Goal: Information Seeking & Learning: Find specific fact

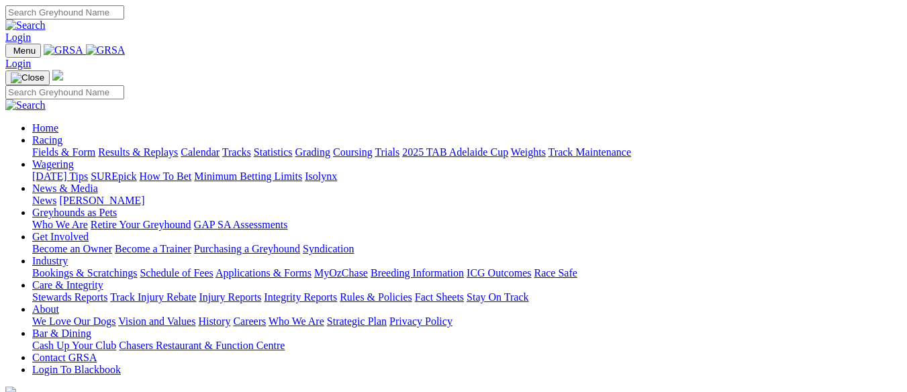
scroll to position [537, 0]
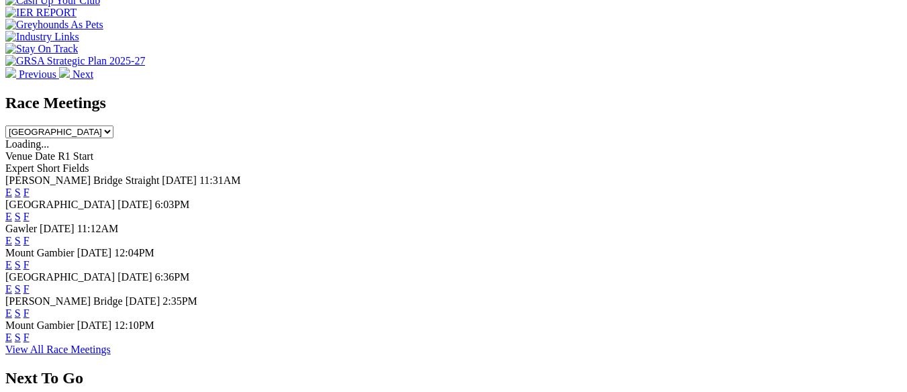
click at [30, 307] on link "F" at bounding box center [26, 312] width 6 height 11
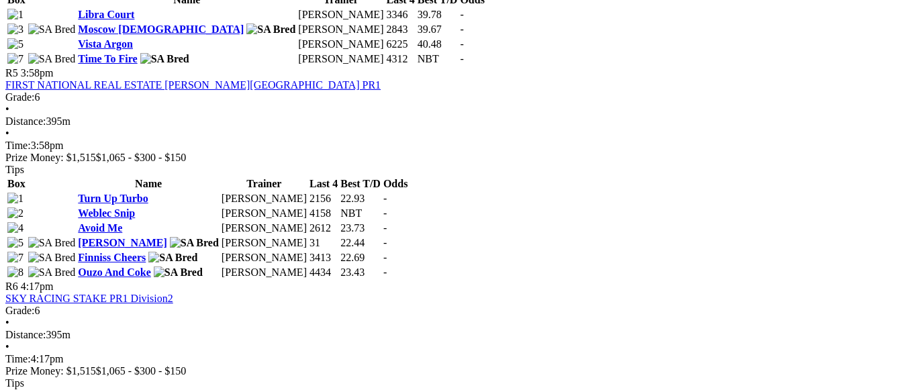
scroll to position [1409, 0]
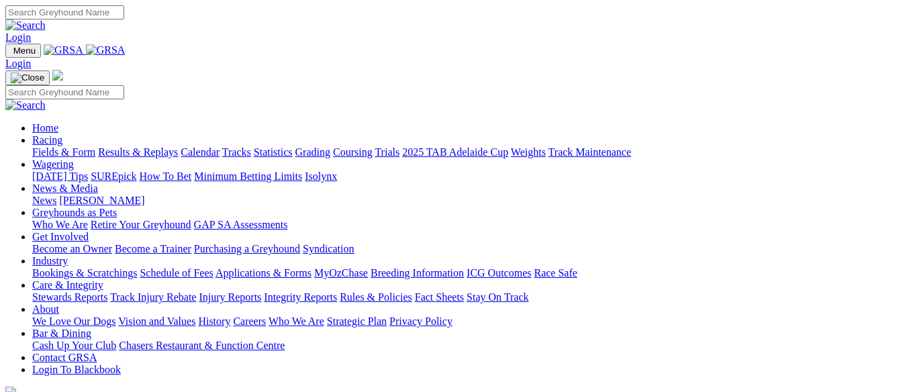
scroll to position [539, 0]
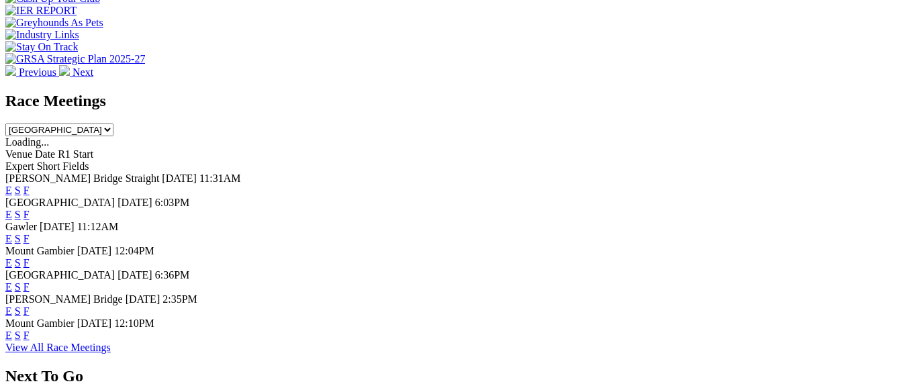
click at [30, 338] on link "F" at bounding box center [26, 335] width 6 height 11
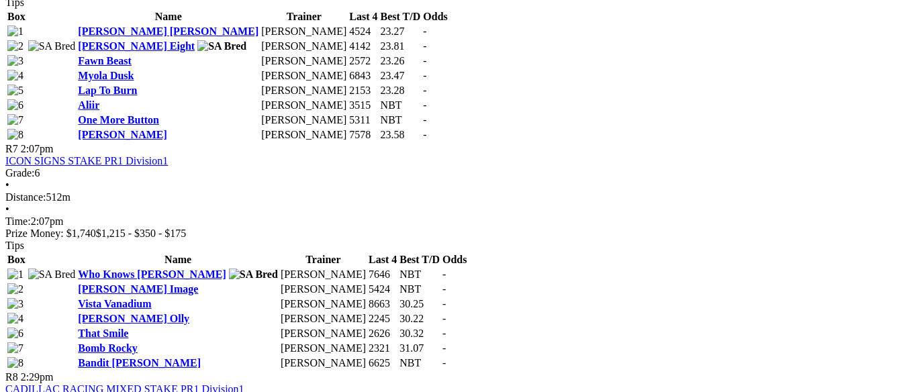
scroll to position [1946, 0]
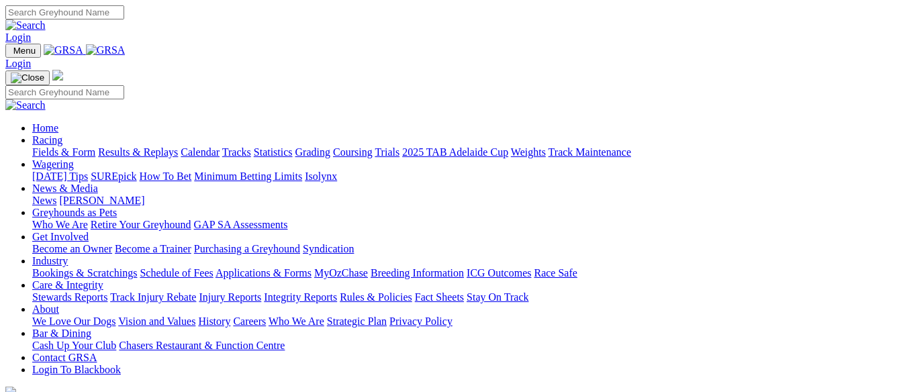
scroll to position [539, 0]
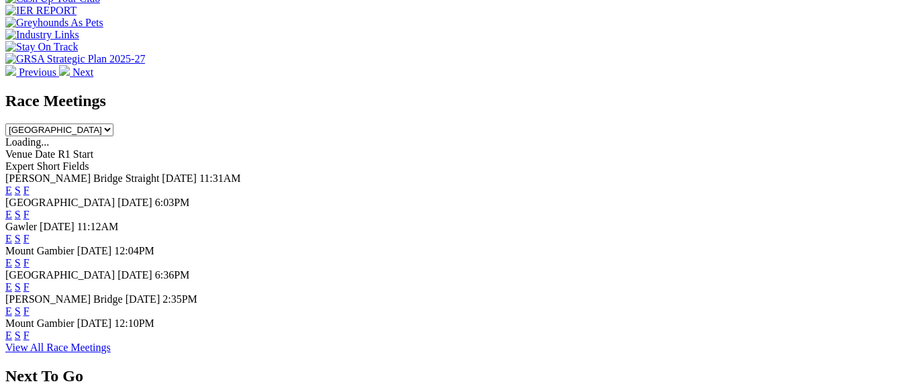
click at [30, 281] on link "F" at bounding box center [26, 286] width 6 height 11
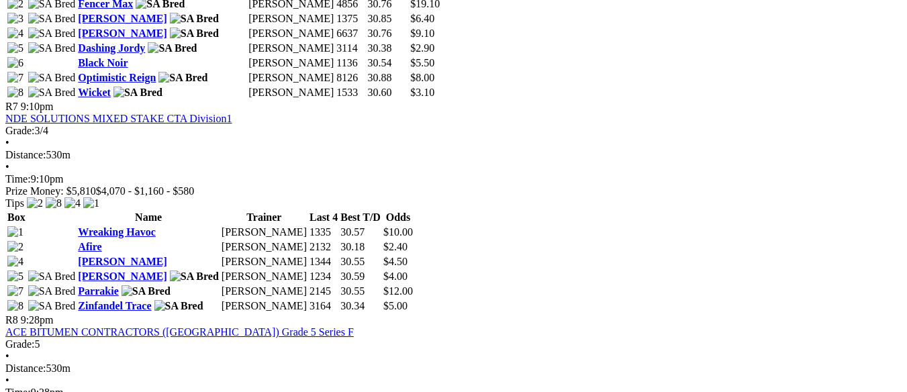
scroll to position [1946, 0]
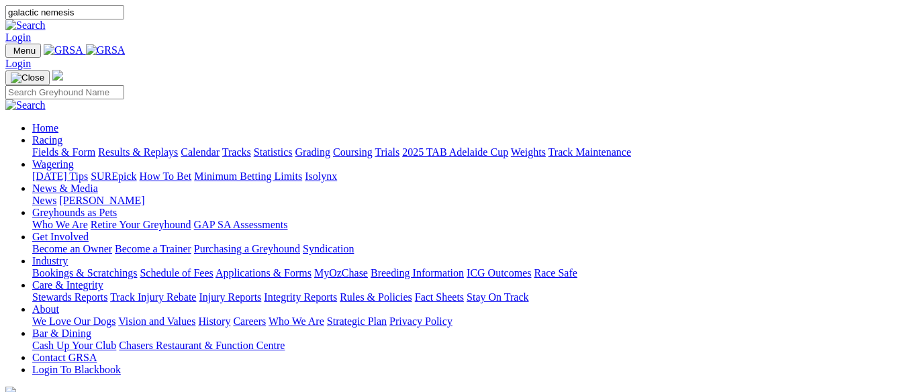
type input "galactic nemesis"
click at [46, 23] on link at bounding box center [25, 24] width 40 height 11
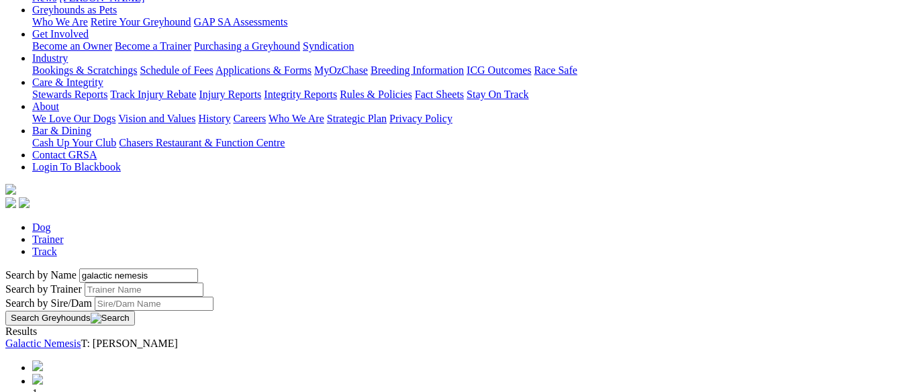
scroll to position [268, 0]
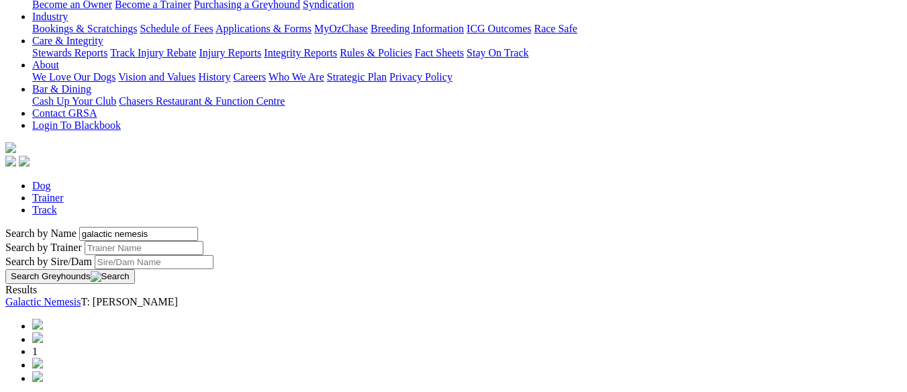
click at [77, 296] on link "Galactic Nemesis" at bounding box center [42, 301] width 75 height 11
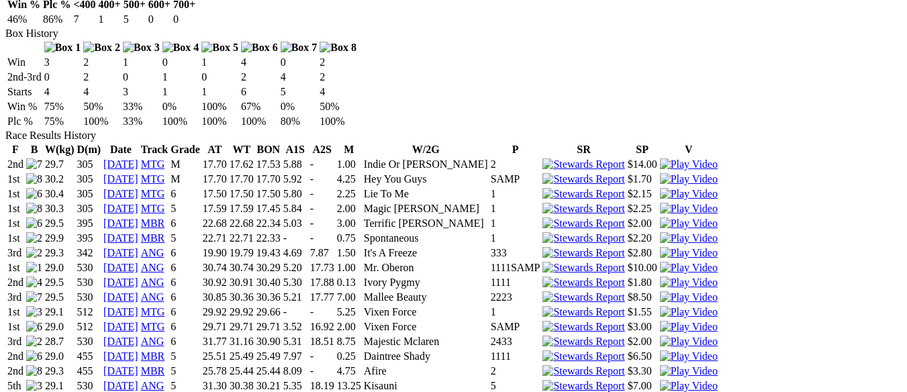
scroll to position [872, 0]
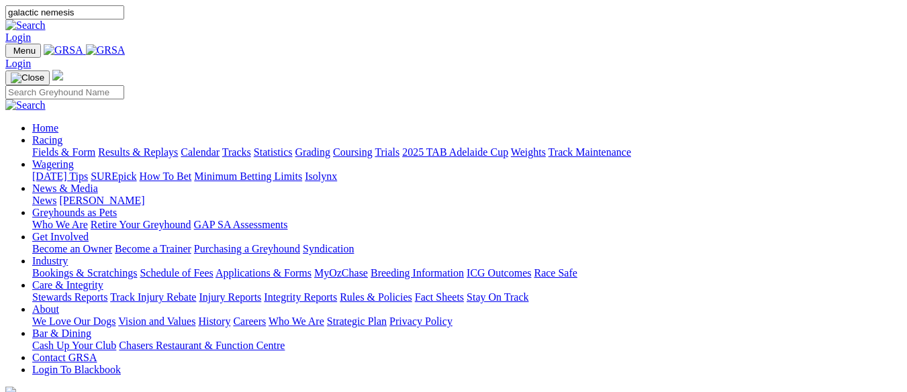
scroll to position [604, 0]
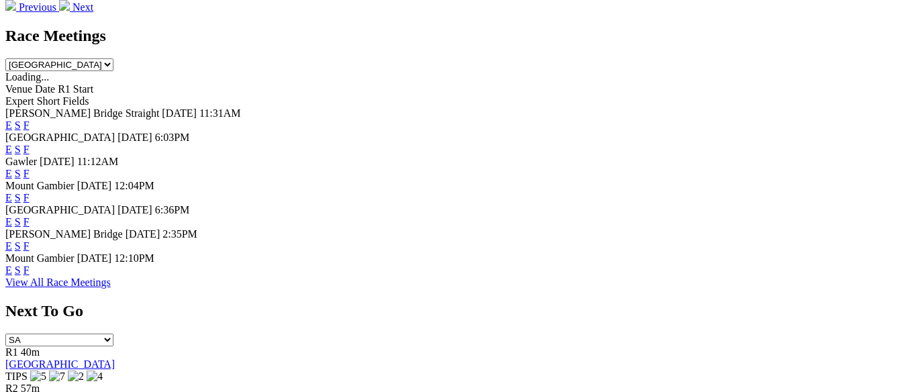
click at [30, 240] on link "F" at bounding box center [26, 245] width 6 height 11
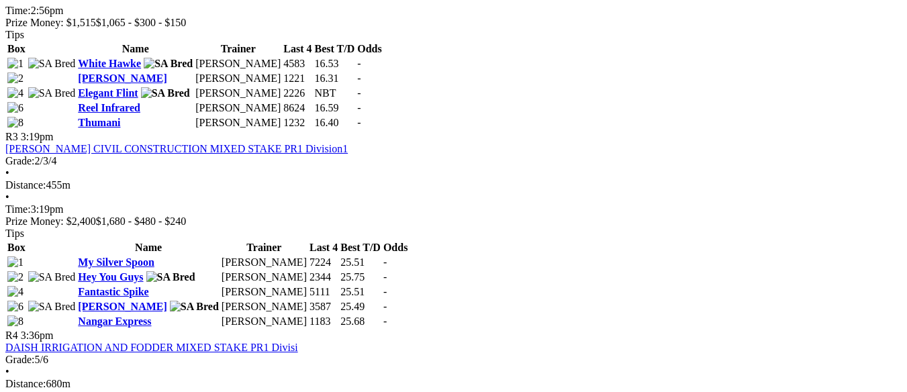
scroll to position [940, 0]
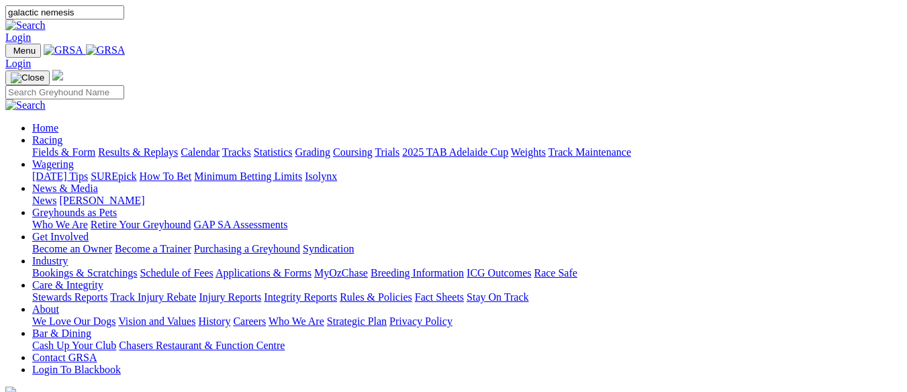
scroll to position [604, 0]
